Goal: Transaction & Acquisition: Purchase product/service

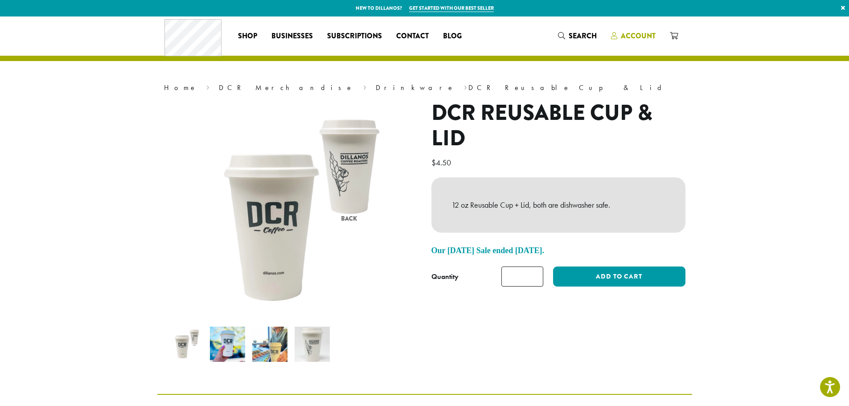
click at [640, 37] on span "Account" at bounding box center [638, 36] width 35 height 10
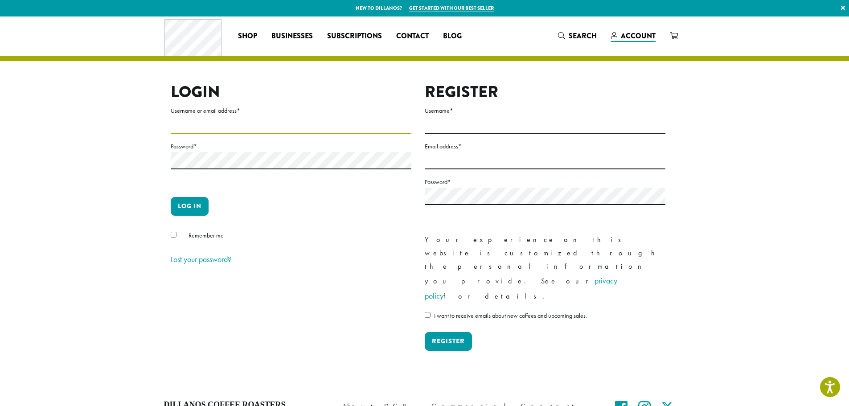
click at [183, 125] on input "Username or email address *" at bounding box center [291, 124] width 241 height 17
type input "**********"
click at [192, 203] on button "Log in" at bounding box center [190, 206] width 38 height 19
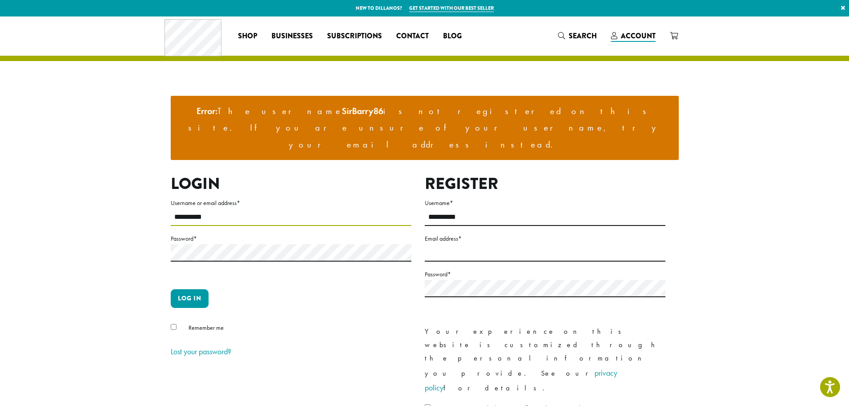
click at [220, 209] on input "**********" at bounding box center [291, 217] width 241 height 17
click at [166, 185] on div "**********" at bounding box center [418, 315] width 508 height 283
type input "**********"
click at [171, 289] on button "Log in" at bounding box center [190, 298] width 38 height 19
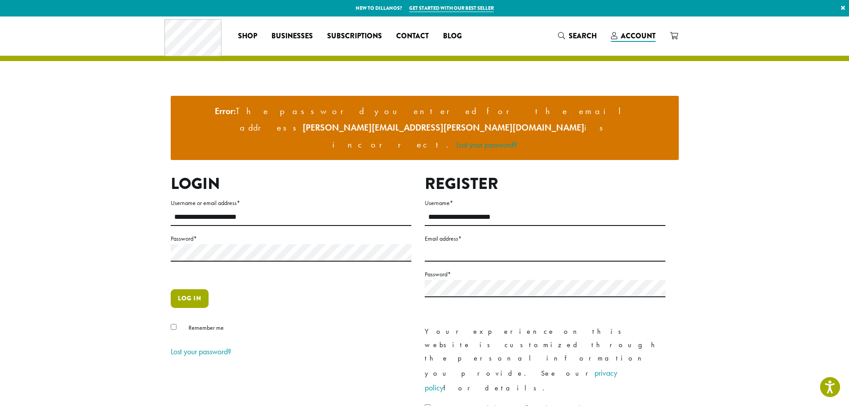
click at [198, 289] on button "Log in" at bounding box center [190, 298] width 38 height 19
click at [171, 289] on button "Log in" at bounding box center [190, 298] width 38 height 19
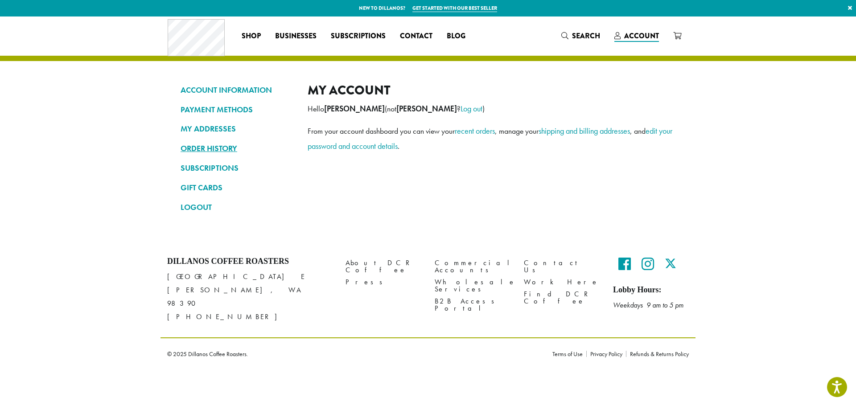
click at [217, 146] on link "ORDER HISTORY" at bounding box center [238, 148] width 114 height 15
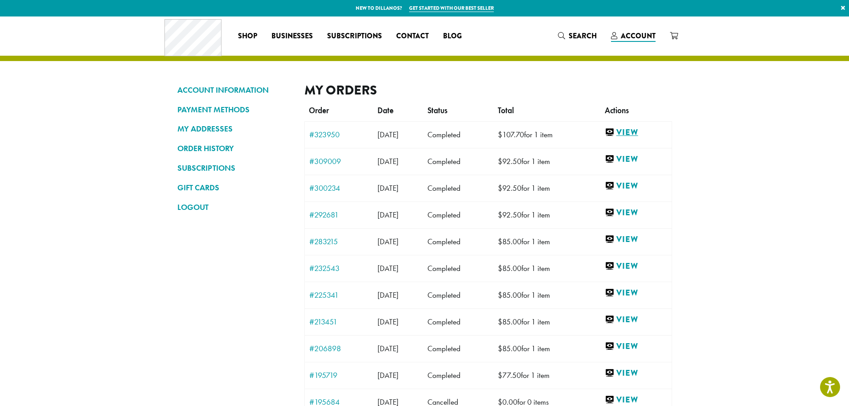
click at [635, 131] on link "View" at bounding box center [636, 132] width 62 height 11
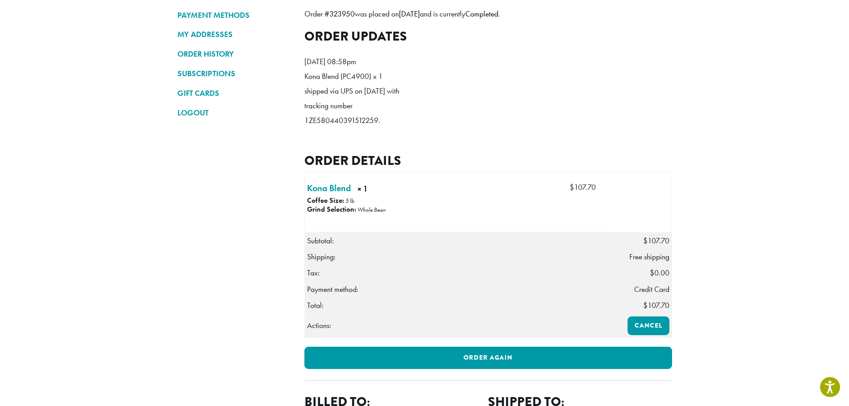
scroll to position [223, 0]
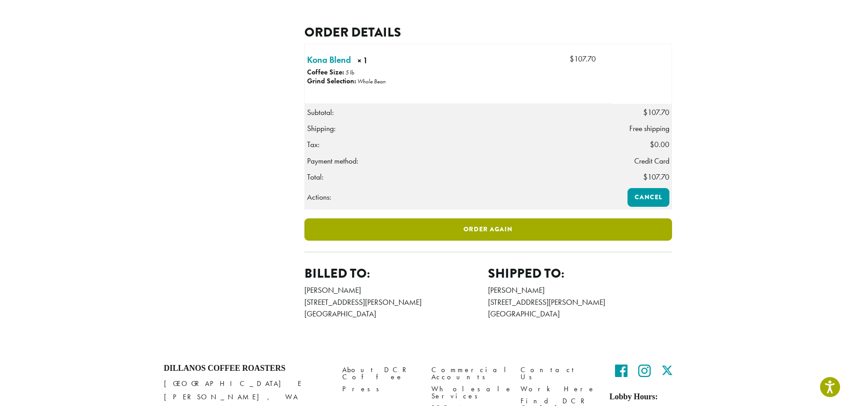
click at [472, 241] on link "Order again" at bounding box center [489, 229] width 368 height 22
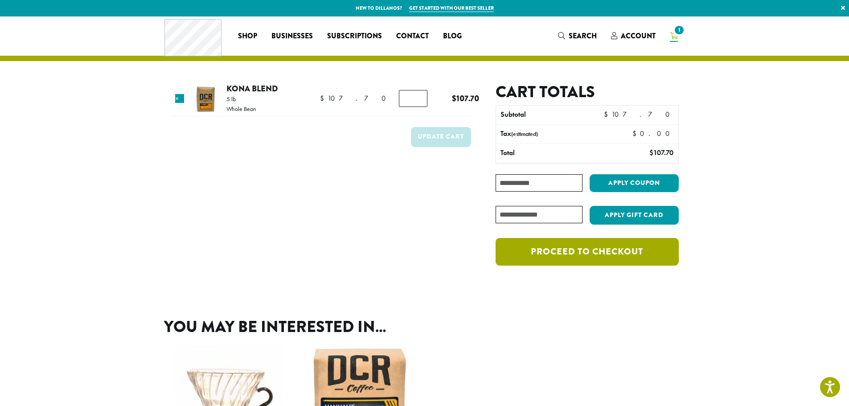
click at [585, 255] on link "Proceed to checkout" at bounding box center [587, 252] width 183 height 28
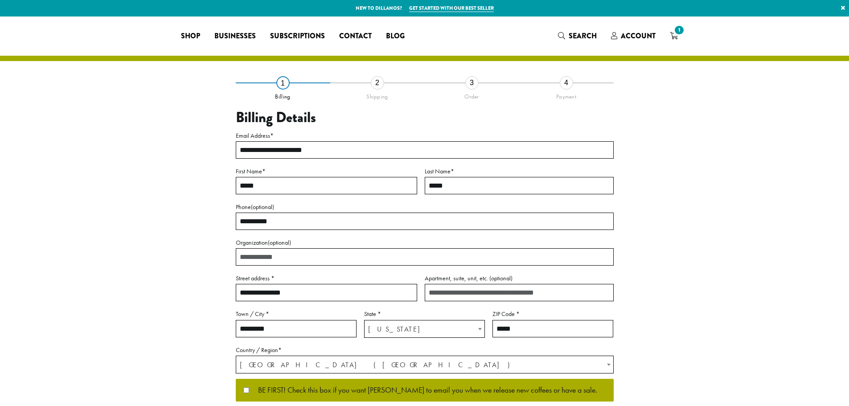
select select "**"
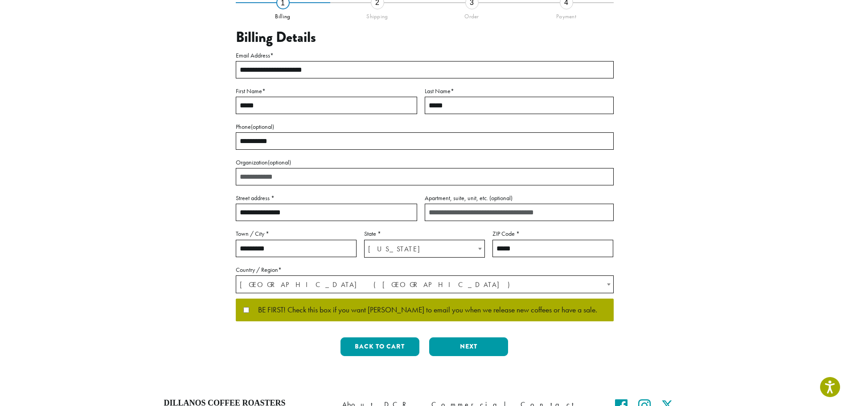
scroll to position [89, 0]
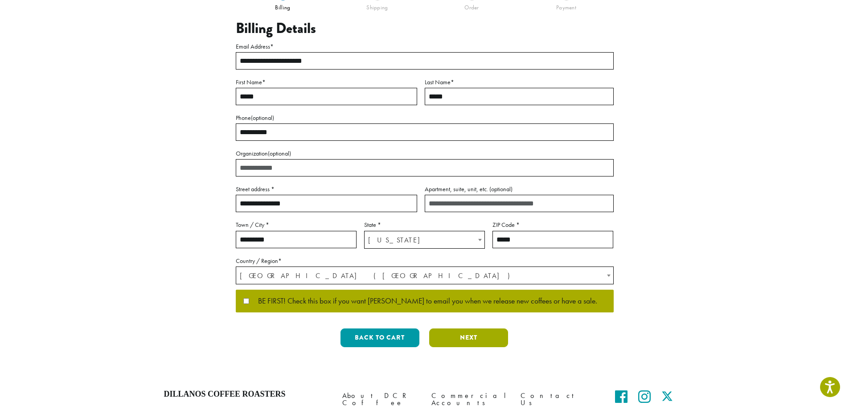
click at [464, 342] on button "Next" at bounding box center [468, 338] width 79 height 19
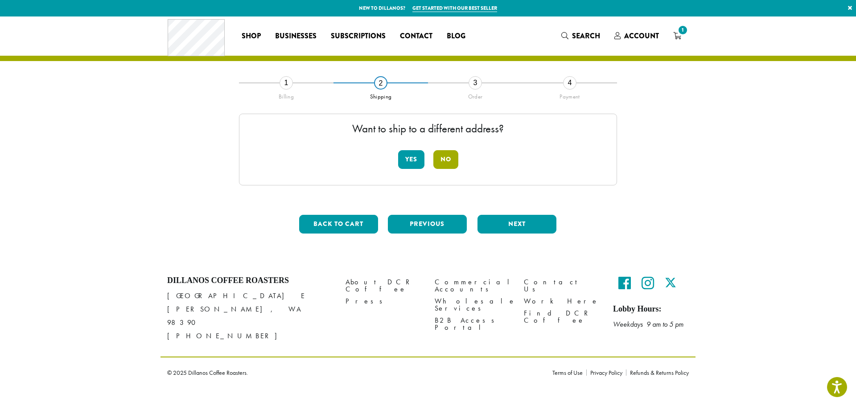
click at [445, 160] on button "No" at bounding box center [445, 159] width 25 height 19
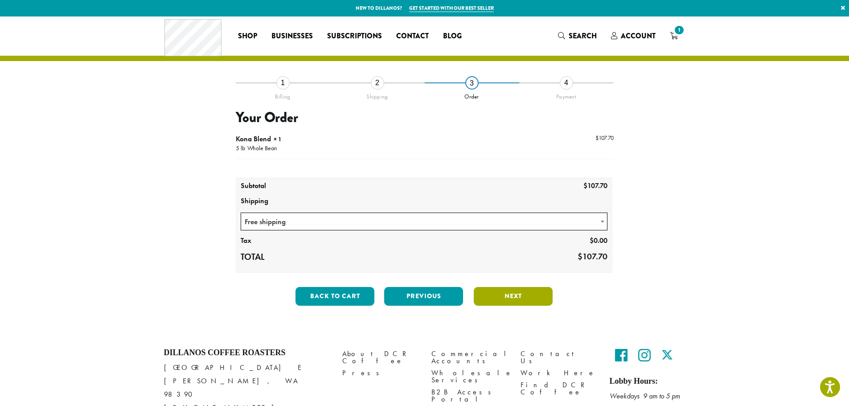
click at [515, 300] on button "Next" at bounding box center [513, 296] width 79 height 19
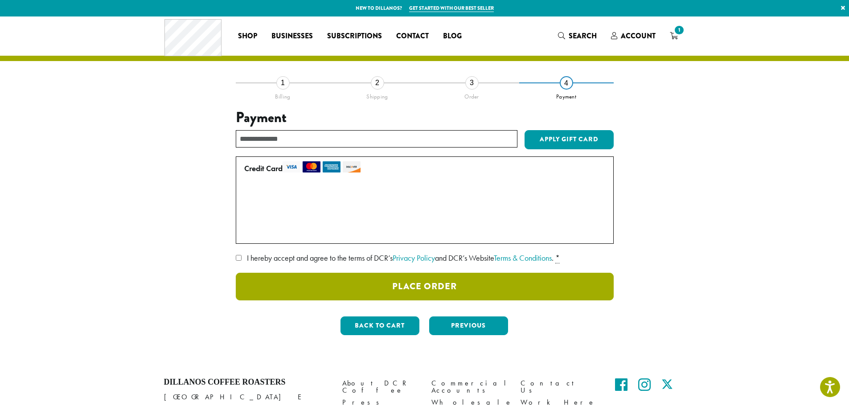
click at [460, 289] on button "Place Order" at bounding box center [425, 287] width 378 height 28
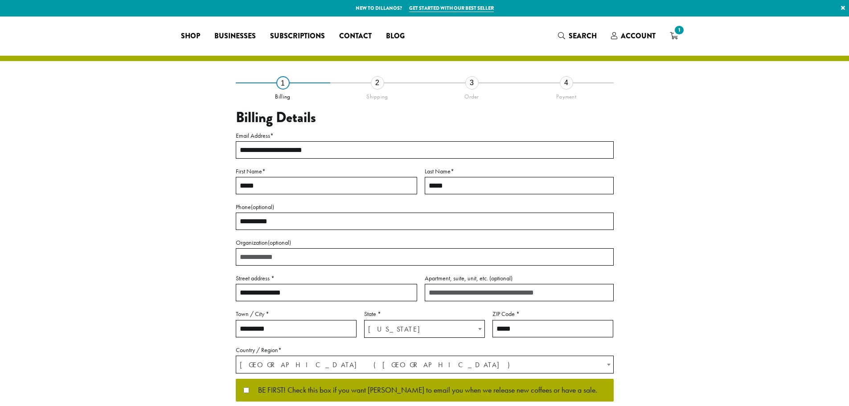
select select "**"
click at [676, 37] on icon "1" at bounding box center [674, 35] width 8 height 7
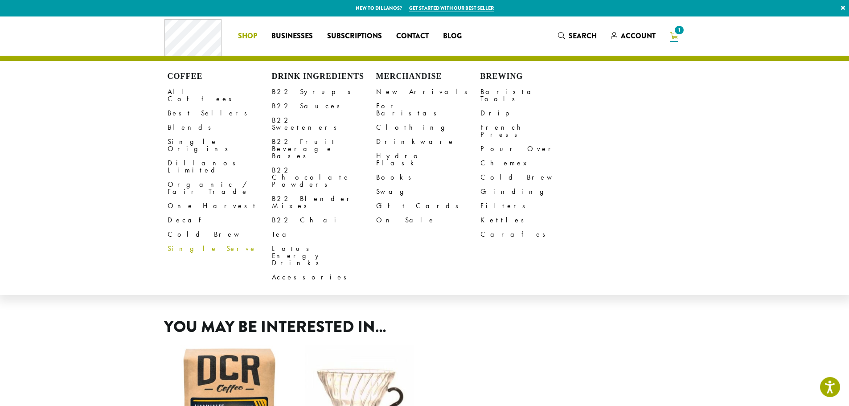
click at [253, 35] on span "Shop" at bounding box center [247, 36] width 19 height 11
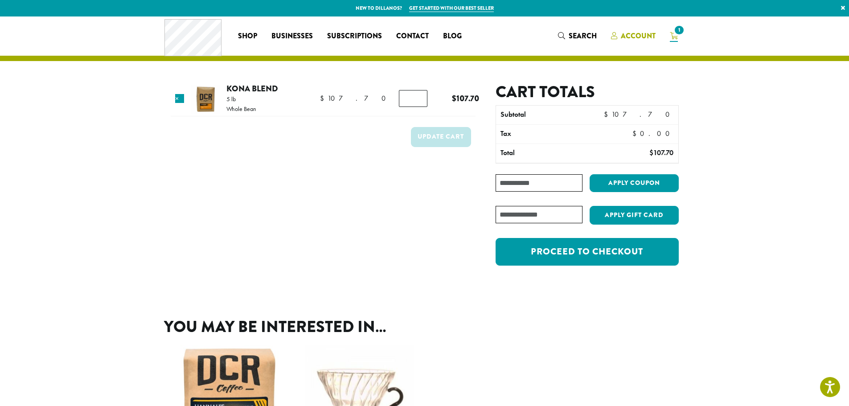
click at [632, 33] on span "Account" at bounding box center [638, 36] width 35 height 10
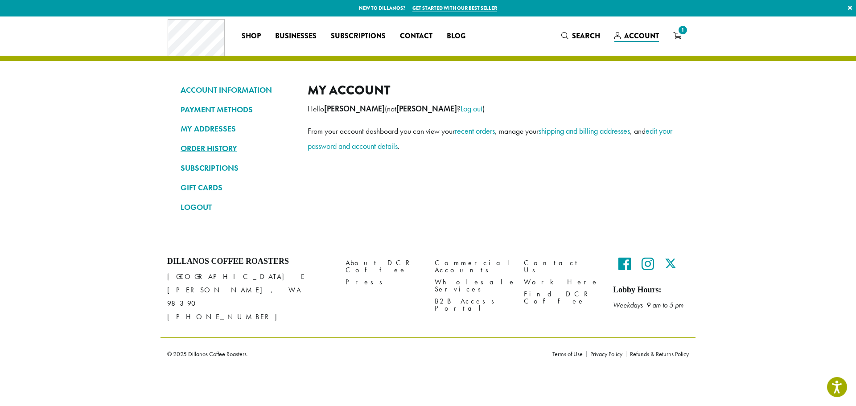
click at [228, 147] on link "ORDER HISTORY" at bounding box center [238, 148] width 114 height 15
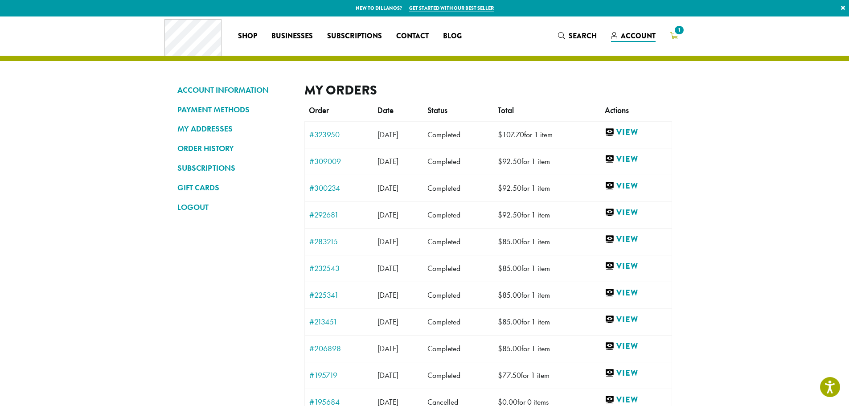
click at [679, 32] on span "1" at bounding box center [679, 30] width 12 height 12
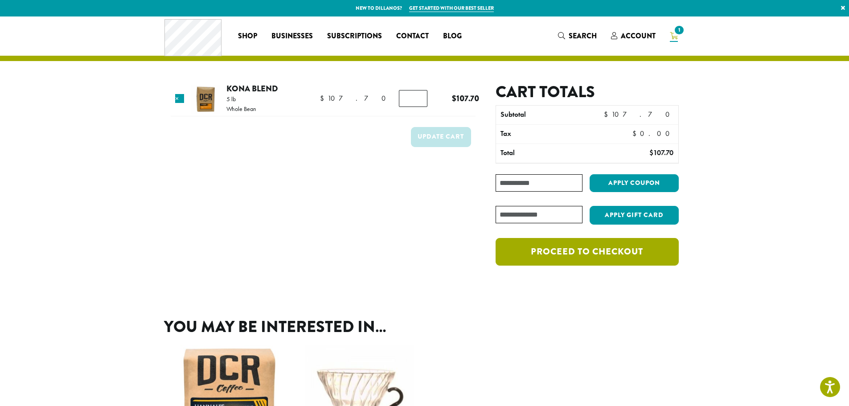
click at [567, 251] on link "Proceed to checkout" at bounding box center [587, 252] width 183 height 28
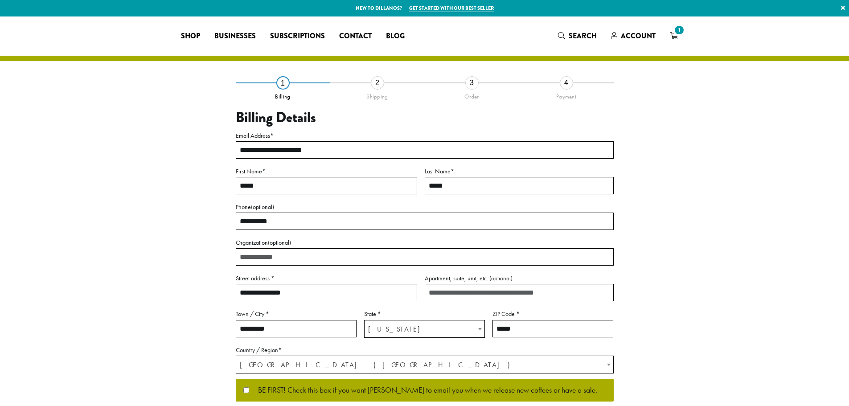
select select "**"
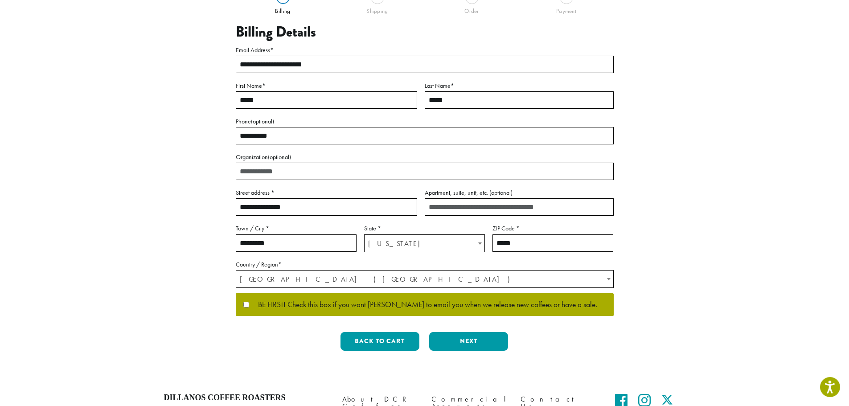
scroll to position [89, 0]
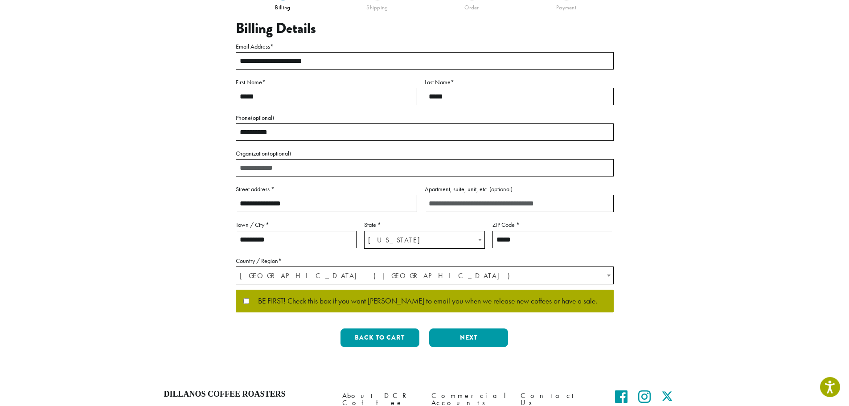
click at [246, 305] on label "BE FIRST! Check this box if you want [PERSON_NAME] to email you when we release…" at bounding box center [424, 301] width 363 height 8
click at [470, 343] on button "Next" at bounding box center [468, 338] width 79 height 19
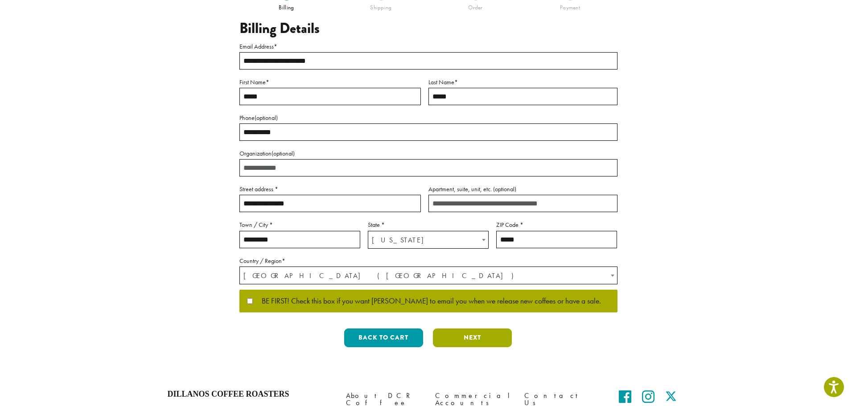
scroll to position [0, 0]
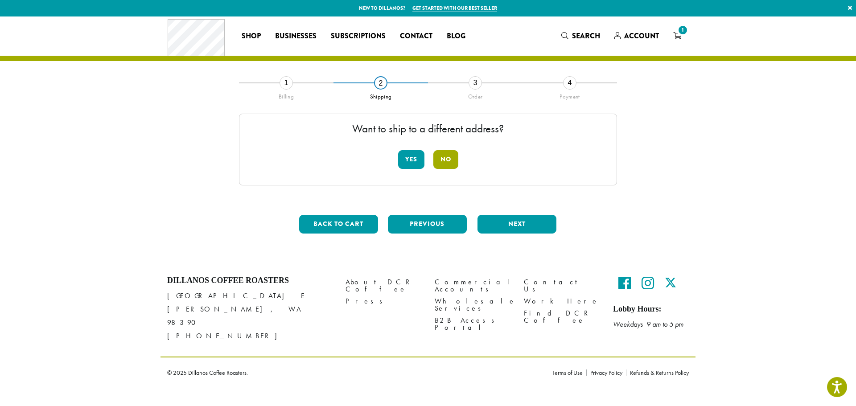
click at [450, 155] on button "No" at bounding box center [445, 159] width 25 height 19
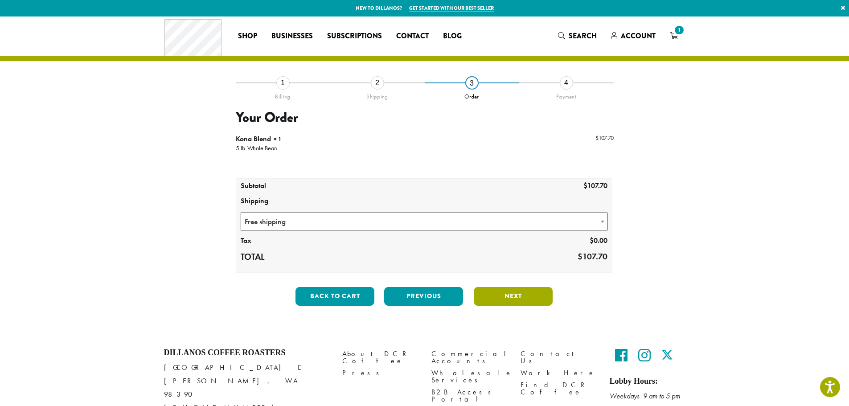
click at [519, 302] on button "Next" at bounding box center [513, 296] width 79 height 19
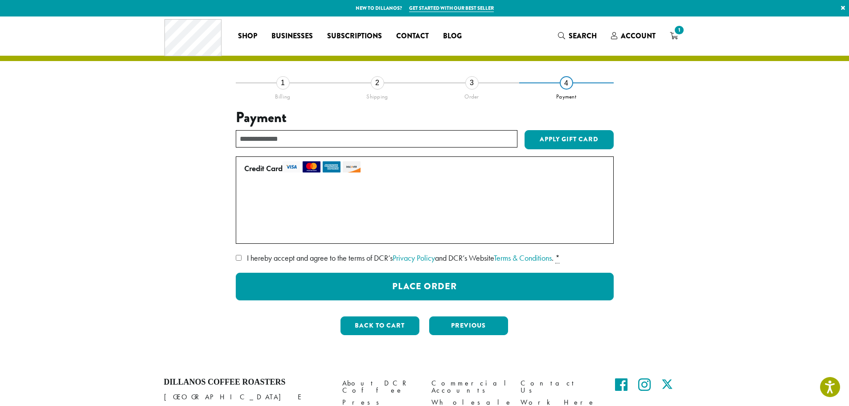
click at [247, 213] on label "• • • 8898 (expires 02/29)" at bounding box center [423, 213] width 358 height 14
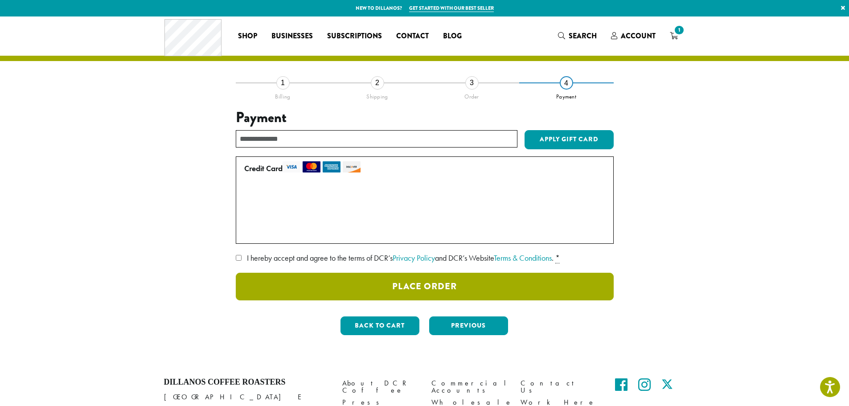
click at [445, 285] on button "Place Order" at bounding box center [425, 287] width 378 height 28
